Goal: Task Accomplishment & Management: Use online tool/utility

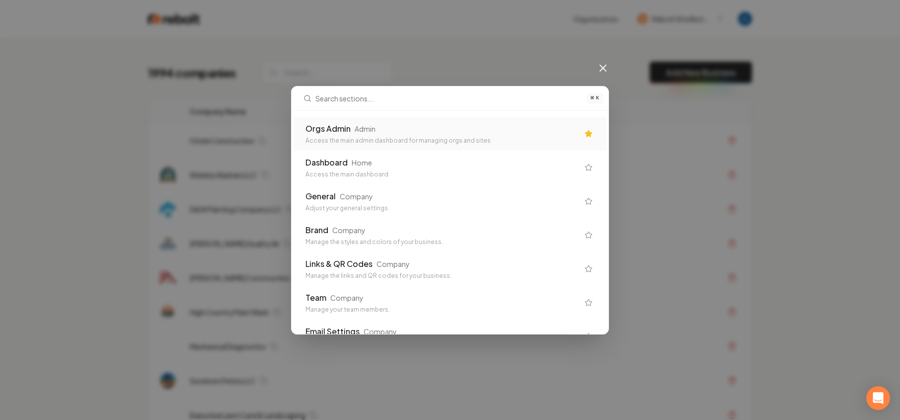
click at [374, 135] on div "Orgs Admin Admin Access the main admin dashboard for managing orgs and sites" at bounding box center [442, 134] width 273 height 22
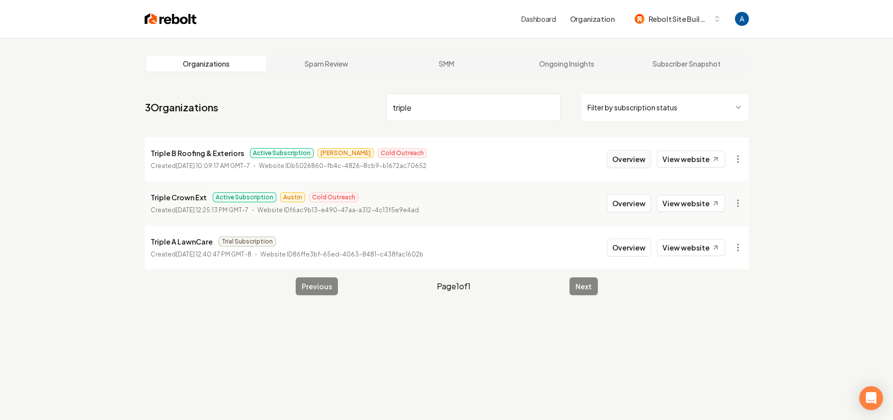
type input "triple"
click at [626, 161] on button "Overview" at bounding box center [629, 159] width 44 height 18
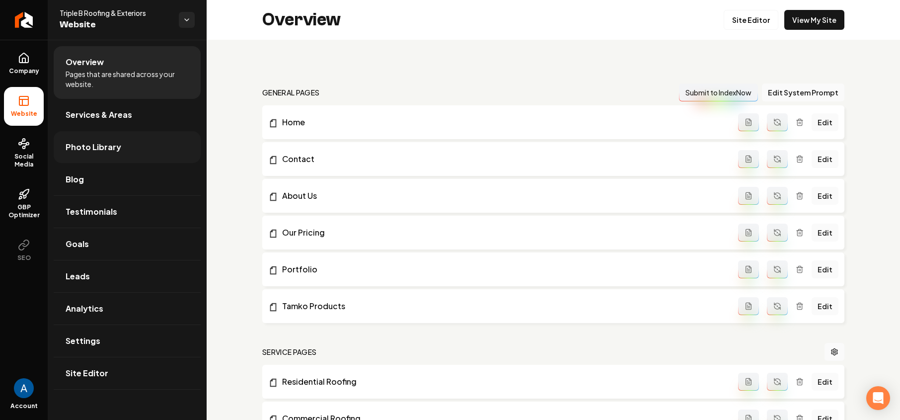
click at [84, 147] on span "Photo Library" at bounding box center [94, 147] width 56 height 12
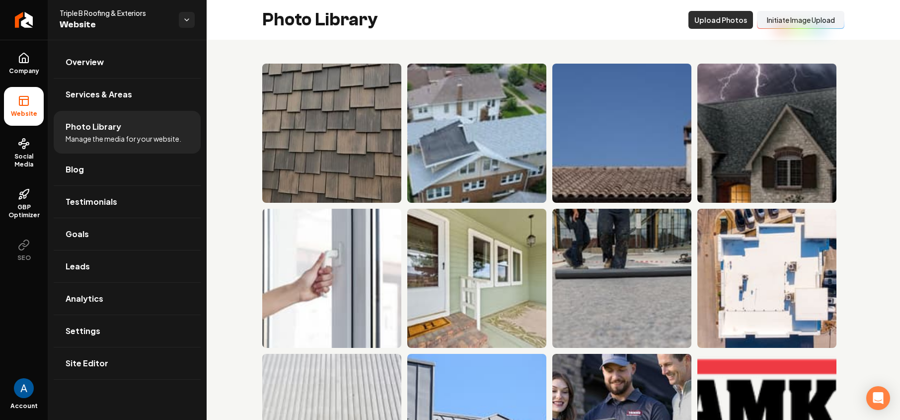
click at [707, 18] on button "Upload Photos" at bounding box center [721, 20] width 65 height 18
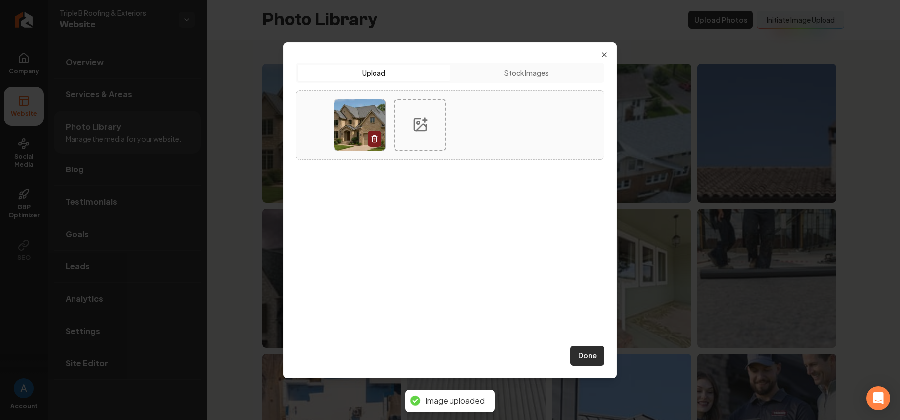
click at [594, 356] on button "Done" at bounding box center [587, 356] width 34 height 20
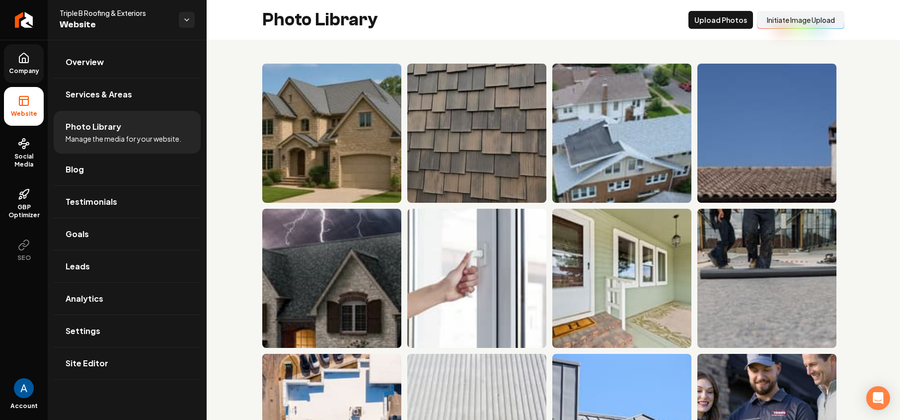
click at [23, 73] on span "Company" at bounding box center [24, 71] width 38 height 8
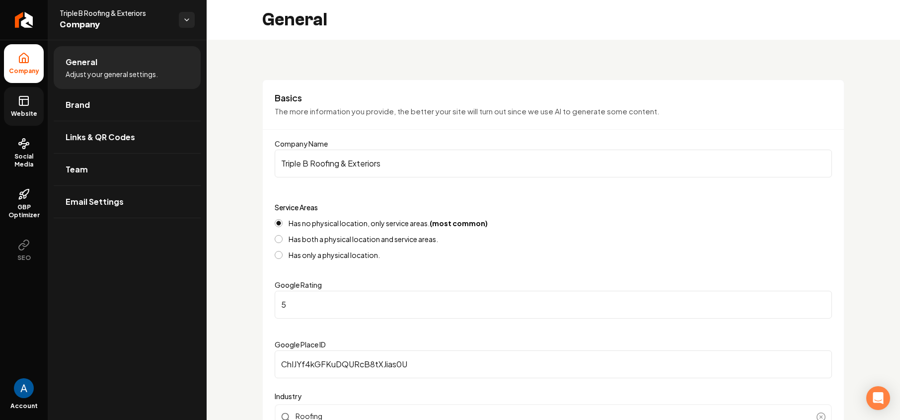
click at [30, 106] on link "Website" at bounding box center [24, 106] width 40 height 39
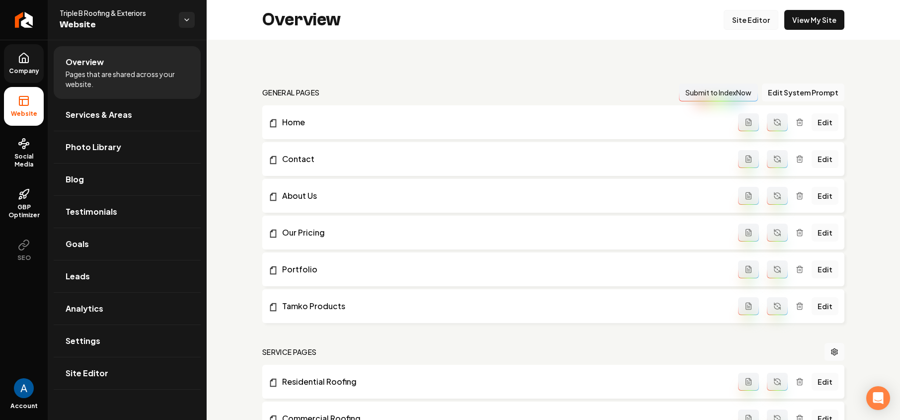
click at [762, 13] on link "Site Editor" at bounding box center [751, 20] width 55 height 20
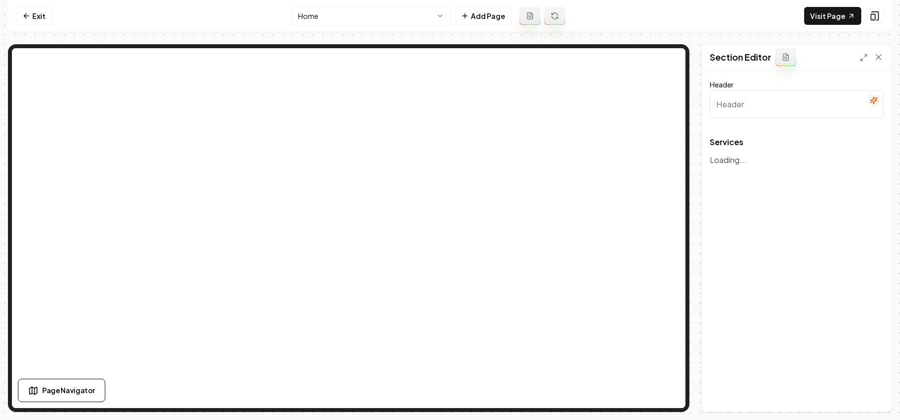
type input "Our Expert Roofing Services"
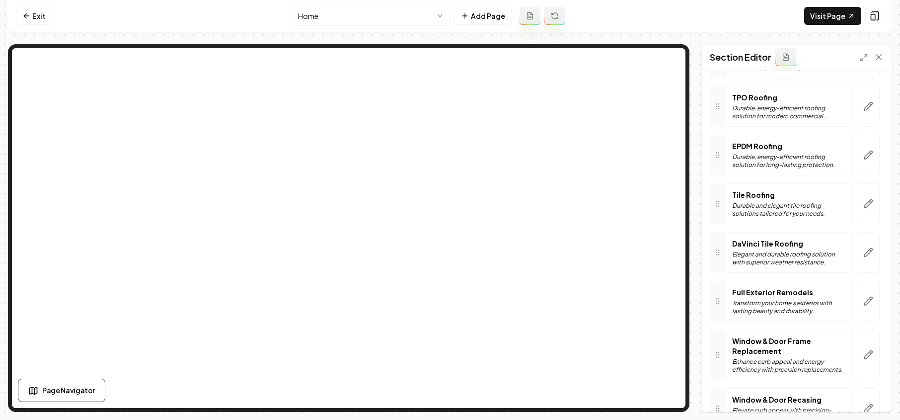
scroll to position [475, 0]
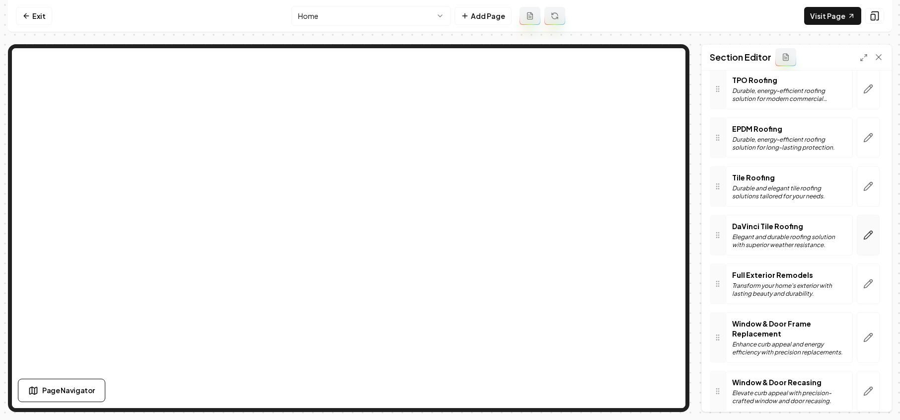
click at [858, 243] on button "button" at bounding box center [868, 235] width 23 height 41
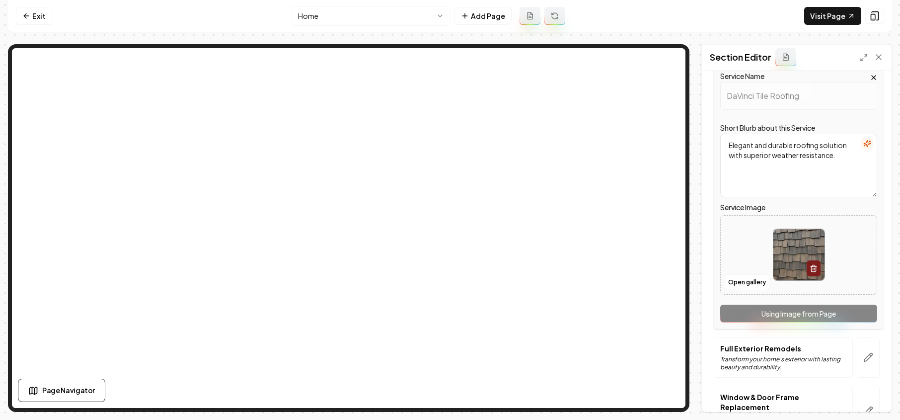
scroll to position [652, 0]
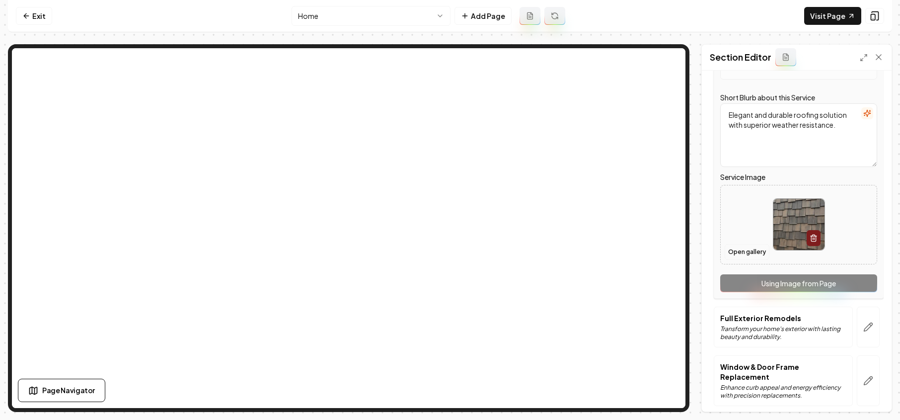
click at [743, 256] on button "Open gallery" at bounding box center [747, 252] width 45 height 16
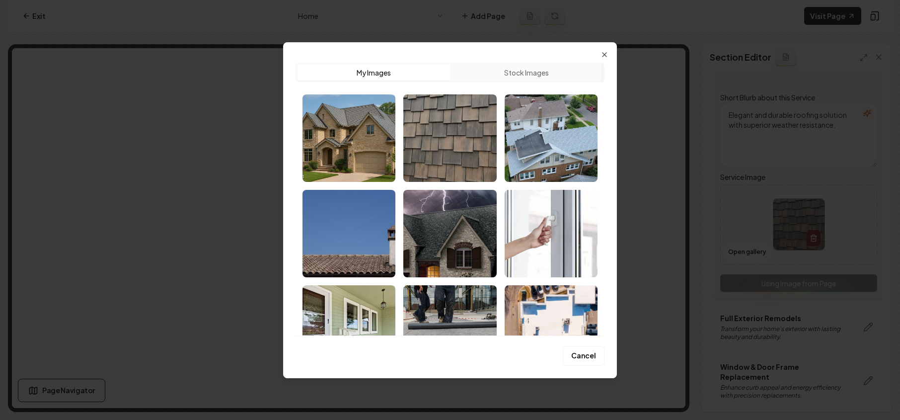
click at [386, 153] on img "Select image image_689e31e15c7cd75eb8e8ac2d.jpeg" at bounding box center [349, 137] width 93 height 87
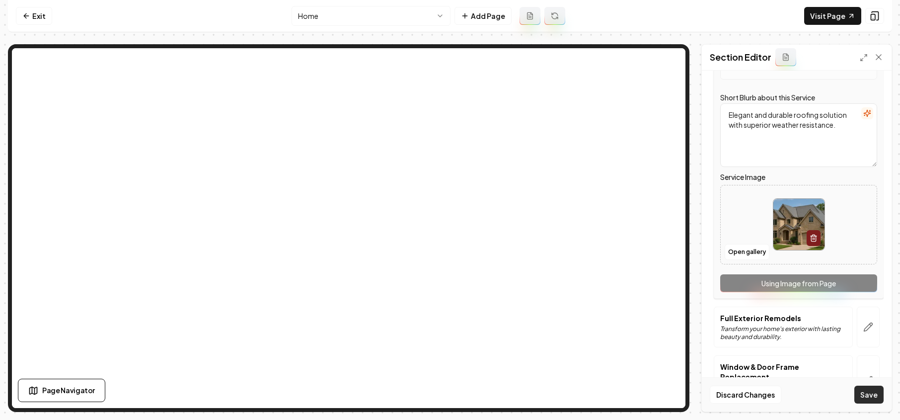
click at [864, 399] on button "Save" at bounding box center [868, 395] width 29 height 18
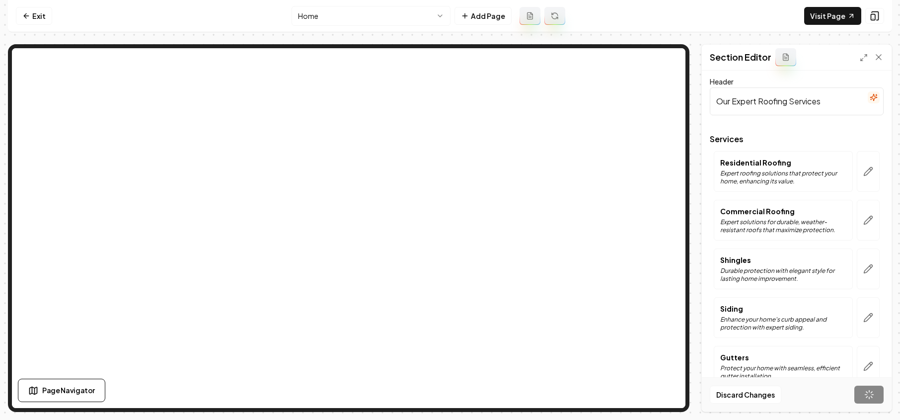
scroll to position [0, 0]
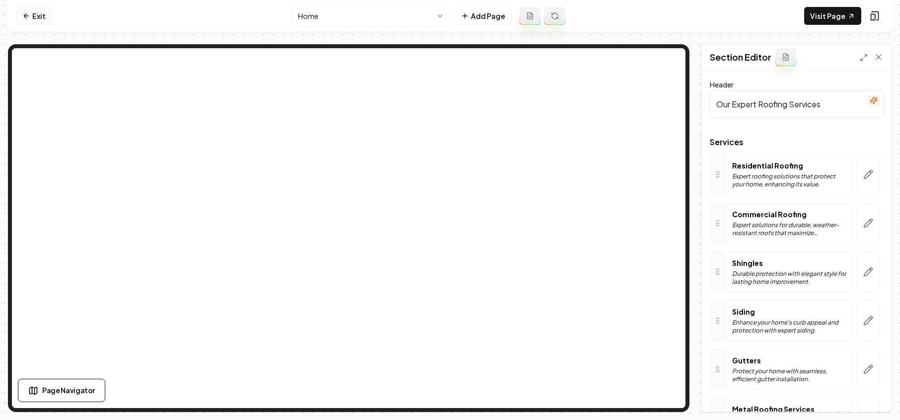
click at [27, 20] on link "Exit" at bounding box center [34, 16] width 36 height 18
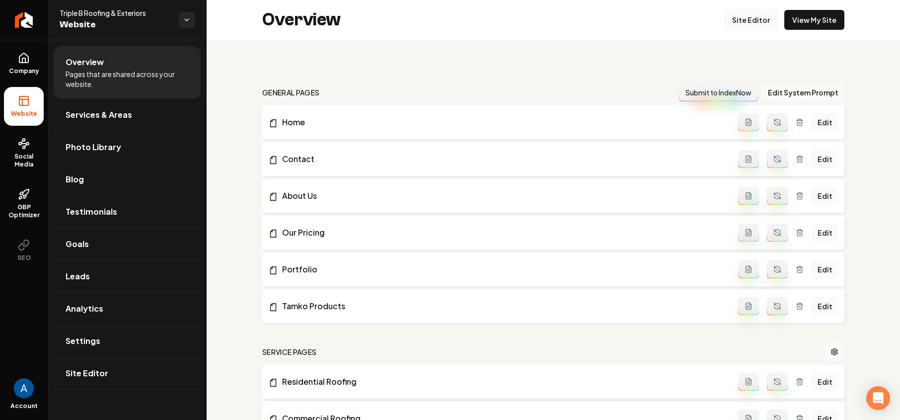
click at [744, 20] on link "Site Editor" at bounding box center [751, 20] width 55 height 20
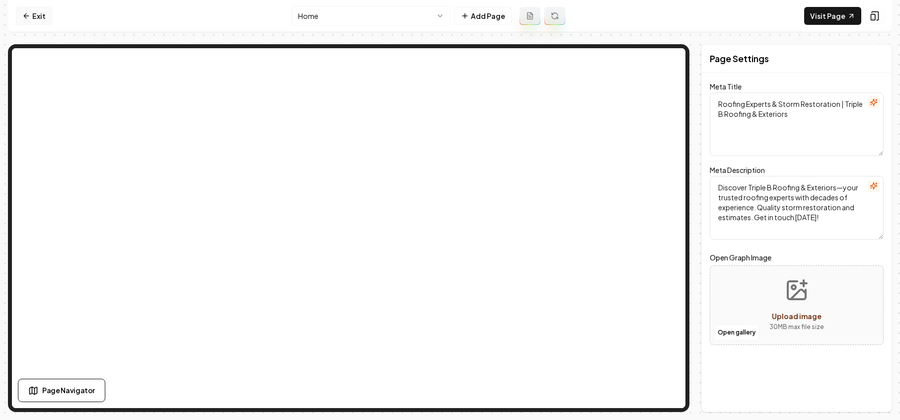
click at [36, 12] on link "Exit" at bounding box center [34, 16] width 36 height 18
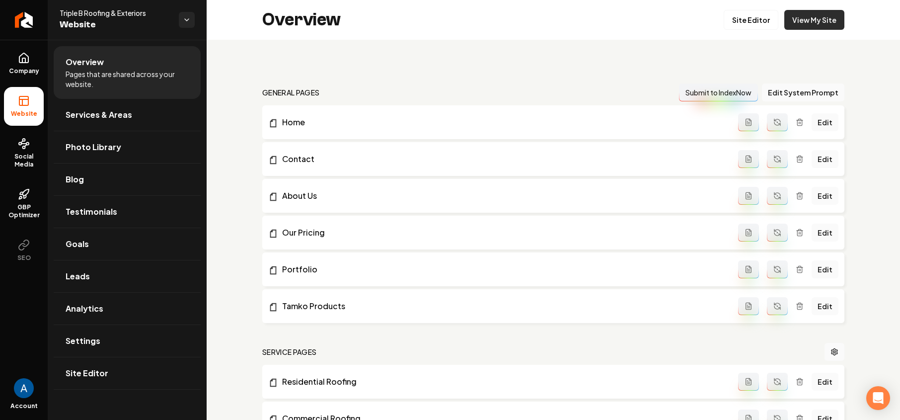
click at [792, 20] on link "View My Site" at bounding box center [814, 20] width 60 height 20
